Goal: Task Accomplishment & Management: Manage account settings

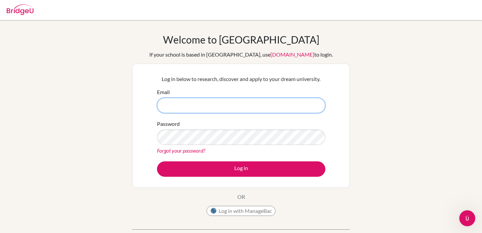
type input "[EMAIL_ADDRESS][DOMAIN_NAME]"
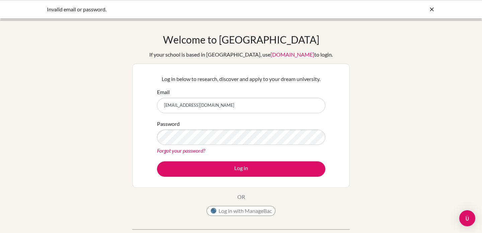
click at [374, 126] on div "Welcome to [GEOGRAPHIC_DATA] If your school is based in [GEOGRAPHIC_DATA], use …" at bounding box center [241, 142] width 482 height 219
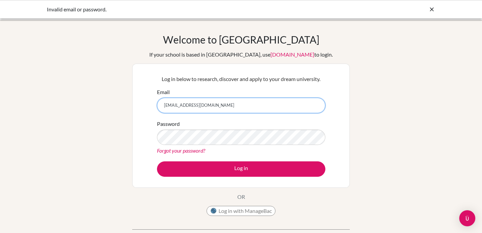
click at [232, 109] on input "[EMAIL_ADDRESS][DOMAIN_NAME]" at bounding box center [241, 105] width 168 height 15
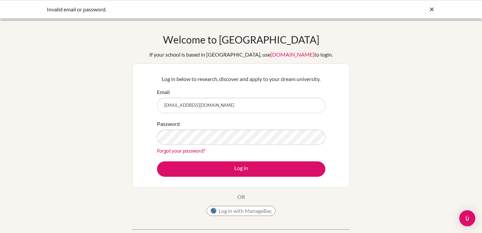
click at [370, 128] on div "Welcome to [GEOGRAPHIC_DATA] If your school is based in [GEOGRAPHIC_DATA], use …" at bounding box center [241, 142] width 482 height 219
click at [174, 151] on link "Forgot your password?" at bounding box center [181, 150] width 48 height 6
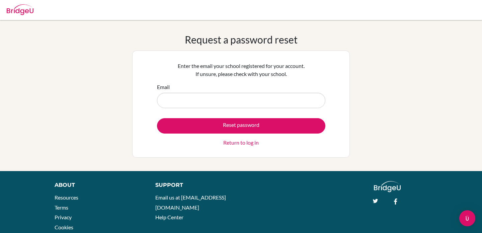
type input "[EMAIL_ADDRESS][DOMAIN_NAME]"
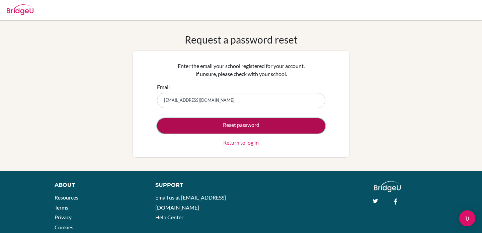
click at [238, 127] on button "Reset password" at bounding box center [241, 125] width 168 height 15
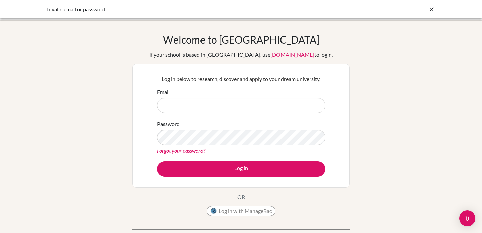
type input "[EMAIL_ADDRESS][DOMAIN_NAME]"
click at [134, 153] on div "Log in below to research, discover and apply to your dream university. Email ad…" at bounding box center [240, 126] width 217 height 124
click at [176, 150] on link "Forgot your password?" at bounding box center [181, 150] width 48 height 6
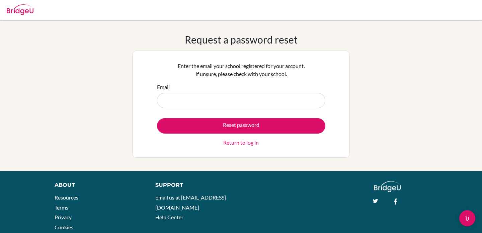
type input "[EMAIL_ADDRESS][DOMAIN_NAME]"
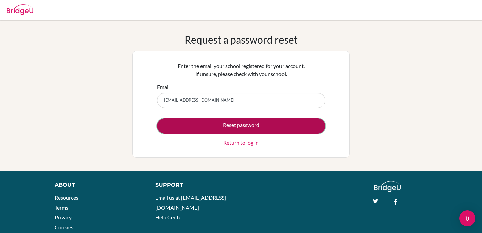
click at [227, 123] on button "Reset password" at bounding box center [241, 125] width 168 height 15
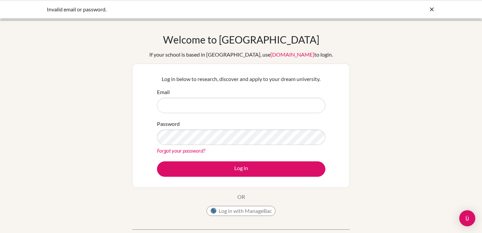
click at [372, 120] on div "Welcome to BridgeU If your school is based in China, use app.bridge-u.com.cn to…" at bounding box center [241, 142] width 482 height 219
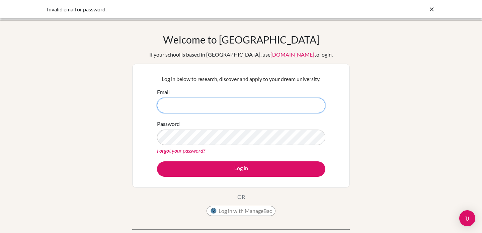
click at [188, 106] on input "Email" at bounding box center [241, 105] width 168 height 15
type input "[EMAIL_ADDRESS][DOMAIN_NAME]"
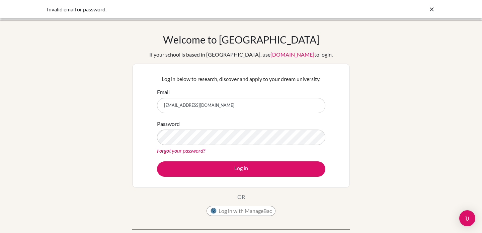
click at [108, 110] on div "Welcome to [GEOGRAPHIC_DATA] If your school is based in [GEOGRAPHIC_DATA], use …" at bounding box center [241, 142] width 482 height 219
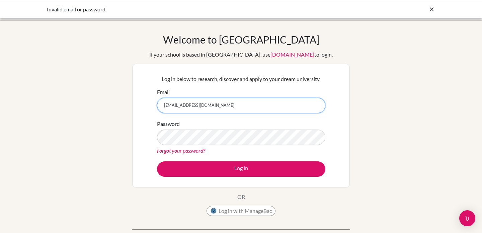
click at [231, 107] on input "[EMAIL_ADDRESS][DOMAIN_NAME]" at bounding box center [241, 105] width 168 height 15
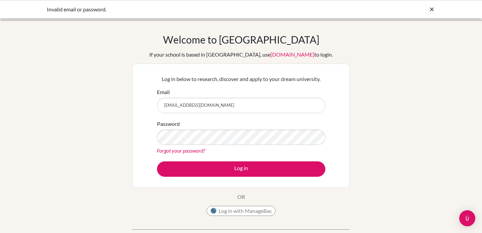
click at [198, 152] on link "Forgot your password?" at bounding box center [181, 150] width 48 height 6
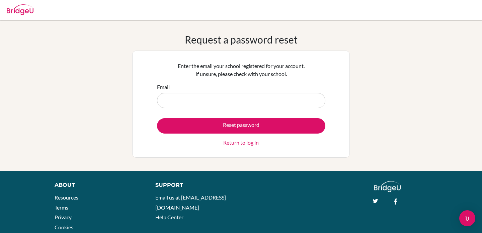
type input "[EMAIL_ADDRESS][DOMAIN_NAME]"
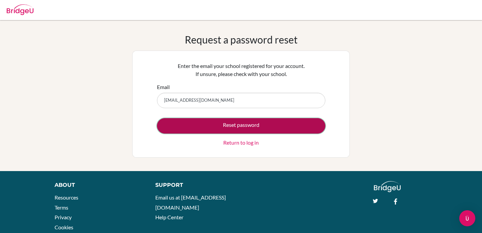
click at [244, 127] on button "Reset password" at bounding box center [241, 125] width 168 height 15
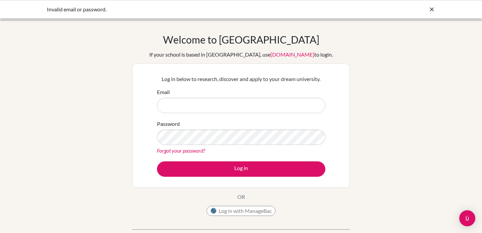
click at [394, 136] on div "Welcome to BridgeU If your school is based in China, use app.bridge-u.com.cn to…" at bounding box center [241, 142] width 482 height 219
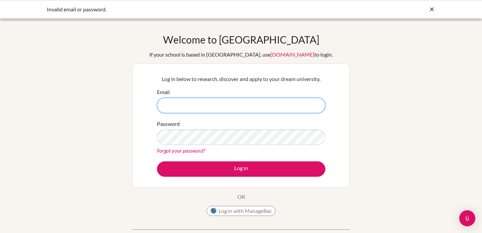
click at [207, 105] on input "Email" at bounding box center [241, 105] width 168 height 15
type input "[EMAIL_ADDRESS][DOMAIN_NAME]"
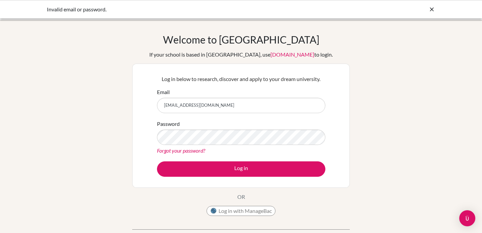
click at [340, 141] on div "Log in below to research, discover and apply to your dream university. Email [E…" at bounding box center [240, 126] width 217 height 124
click at [167, 152] on link "Forgot your password?" at bounding box center [181, 150] width 48 height 6
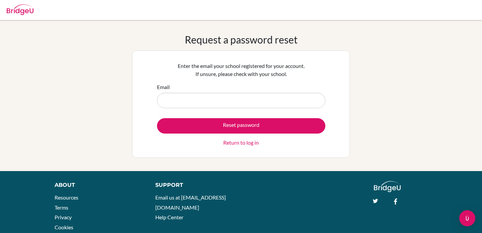
type input "[EMAIL_ADDRESS][DOMAIN_NAME]"
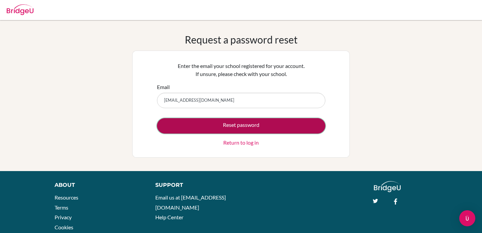
click at [207, 128] on button "Reset password" at bounding box center [241, 125] width 168 height 15
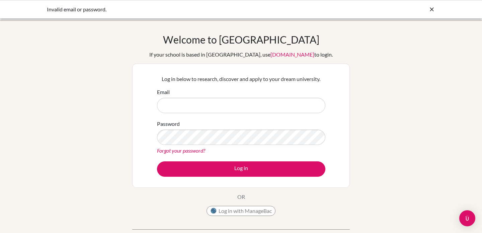
click at [416, 158] on div "Welcome to BridgeU If your school is based in China, use app.bridge-u.com.cn to…" at bounding box center [241, 142] width 482 height 219
click at [433, 11] on icon at bounding box center [431, 9] width 7 height 7
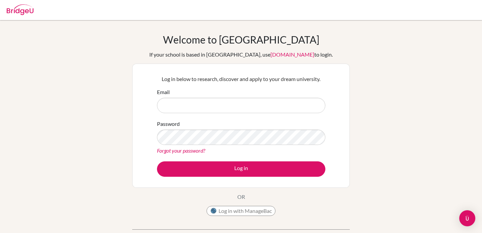
click at [377, 83] on div "Welcome to BridgeU If your school is based in China, use app.bridge-u.com.cn to…" at bounding box center [241, 142] width 482 height 219
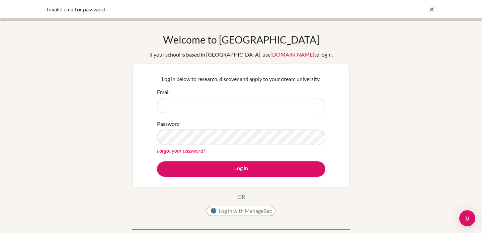
click at [430, 10] on icon at bounding box center [431, 9] width 7 height 7
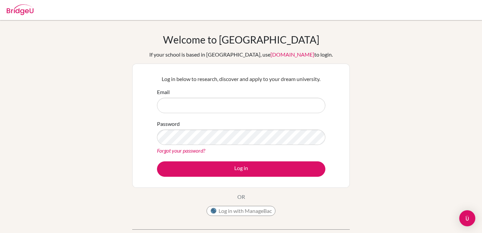
click at [17, 13] on img at bounding box center [20, 9] width 27 height 11
click at [25, 14] on img at bounding box center [20, 9] width 27 height 11
